Goal: Find specific page/section: Find specific page/section

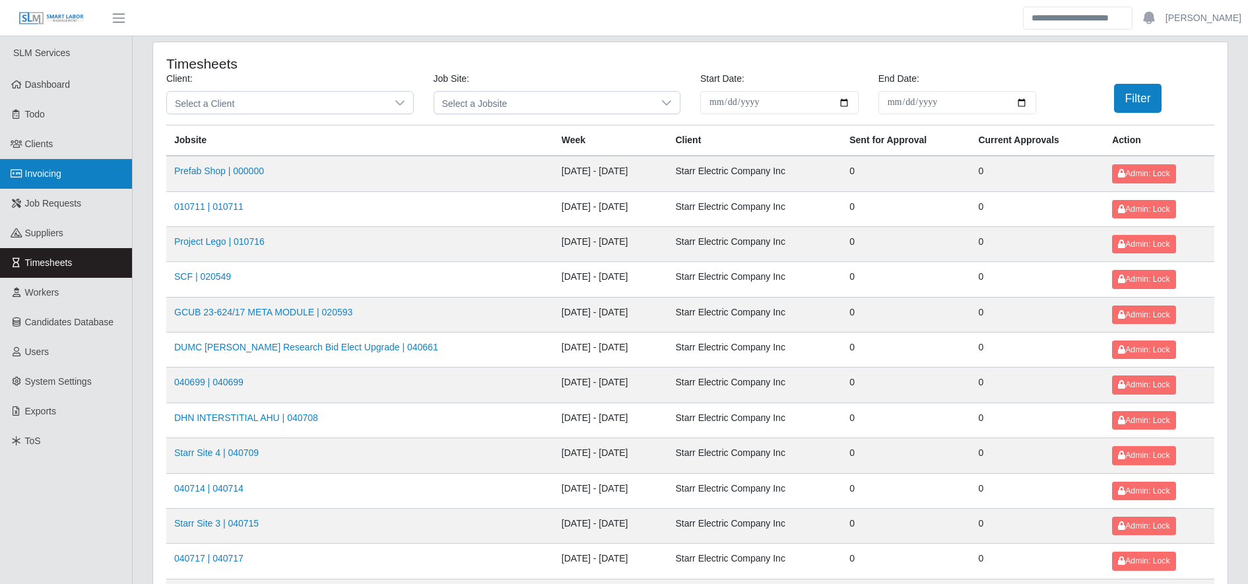
click at [82, 185] on link "Invoicing" at bounding box center [66, 174] width 132 height 30
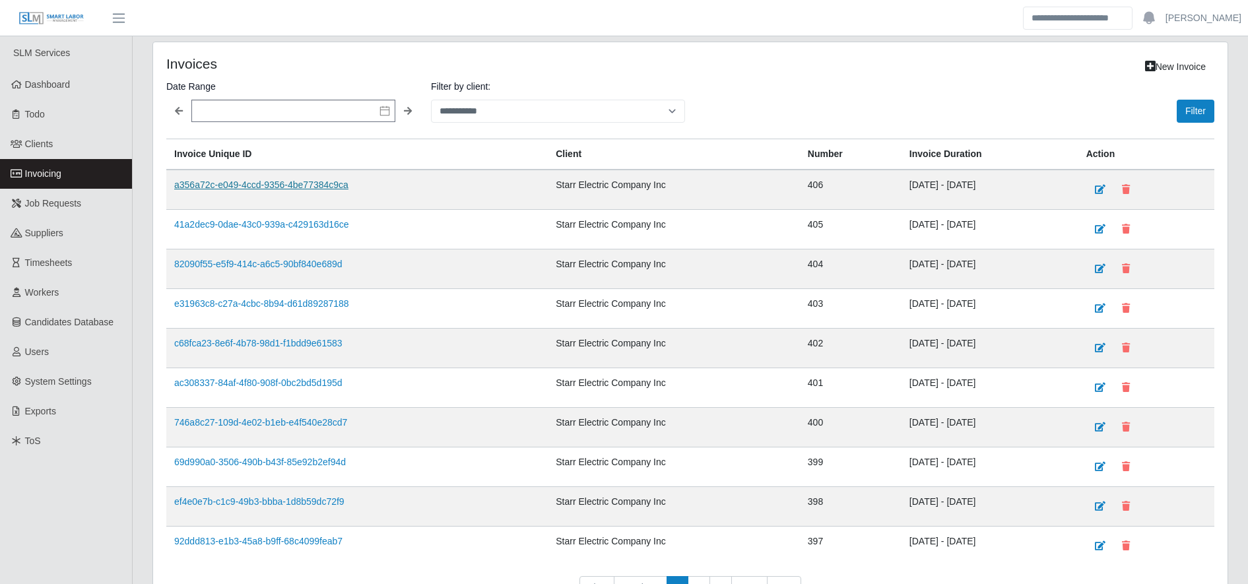
click at [223, 182] on link "a356a72c-e049-4ccd-9356-4be77384c9ca" at bounding box center [261, 185] width 174 height 11
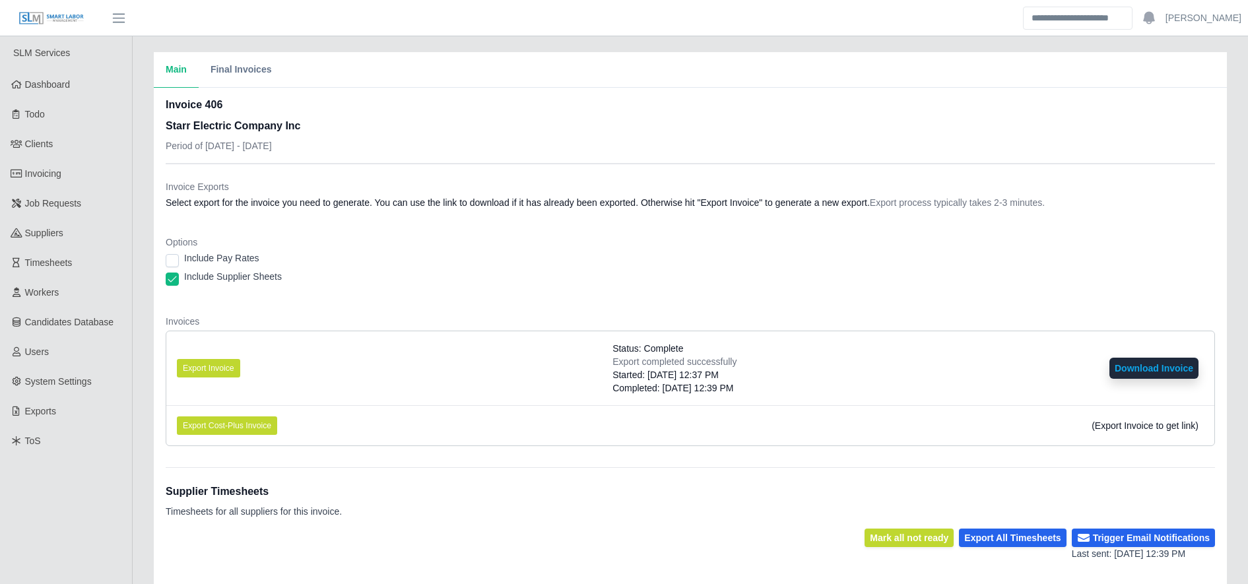
scroll to position [258, 0]
